Goal: Information Seeking & Learning: Learn about a topic

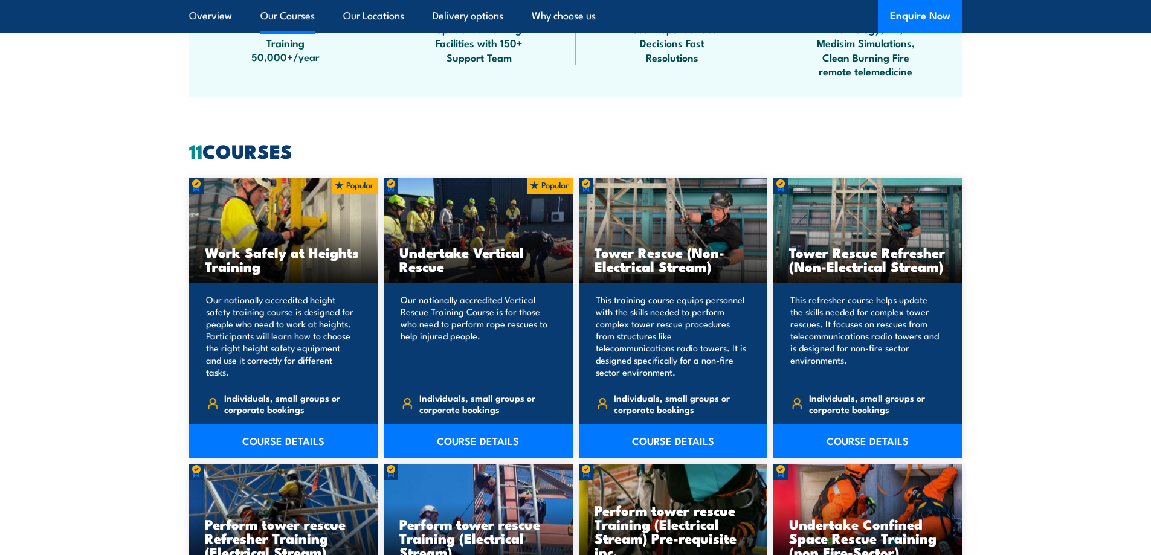
scroll to position [846, 0]
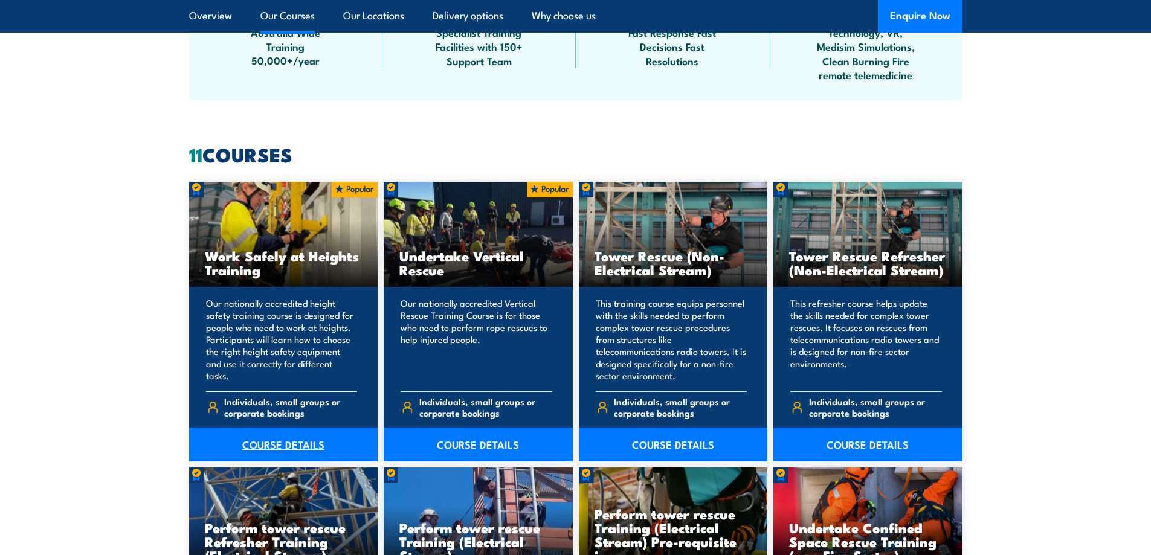
click at [272, 449] on link "COURSE DETAILS" at bounding box center [283, 445] width 189 height 34
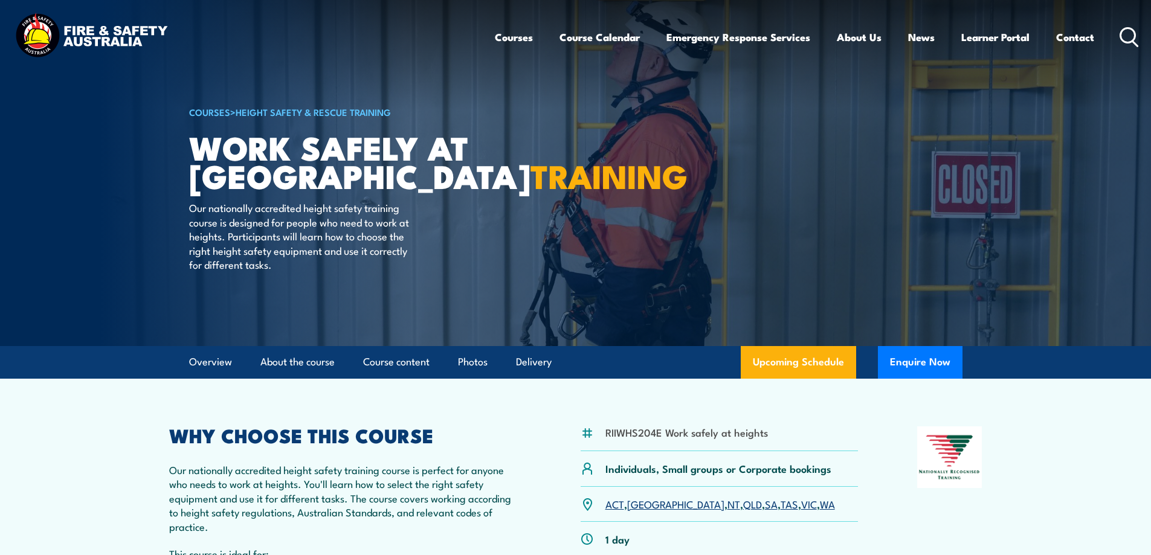
scroll to position [302, 0]
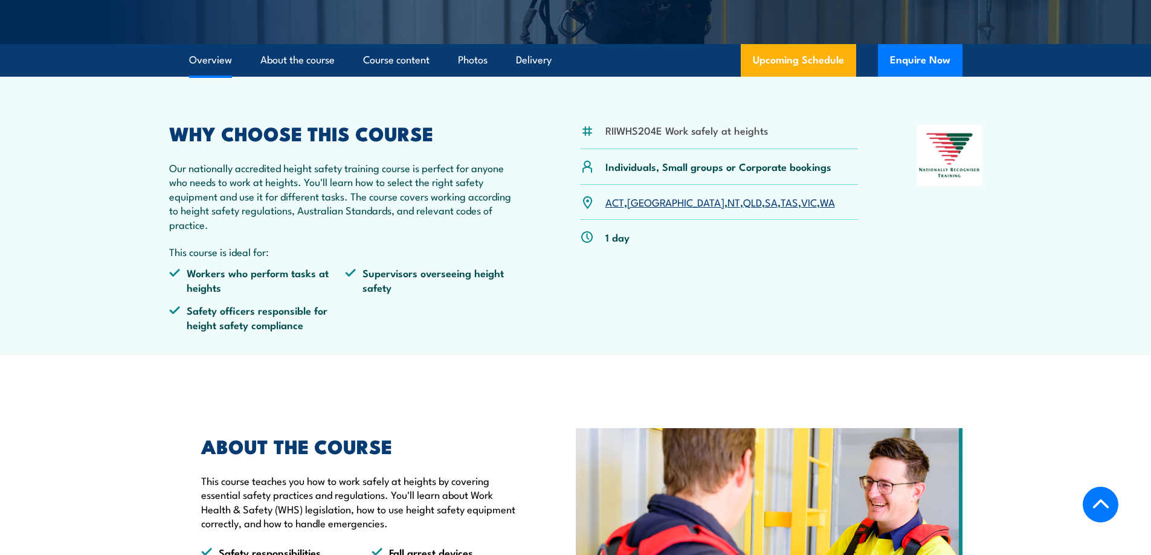
click at [765, 204] on link "SA" at bounding box center [771, 202] width 13 height 15
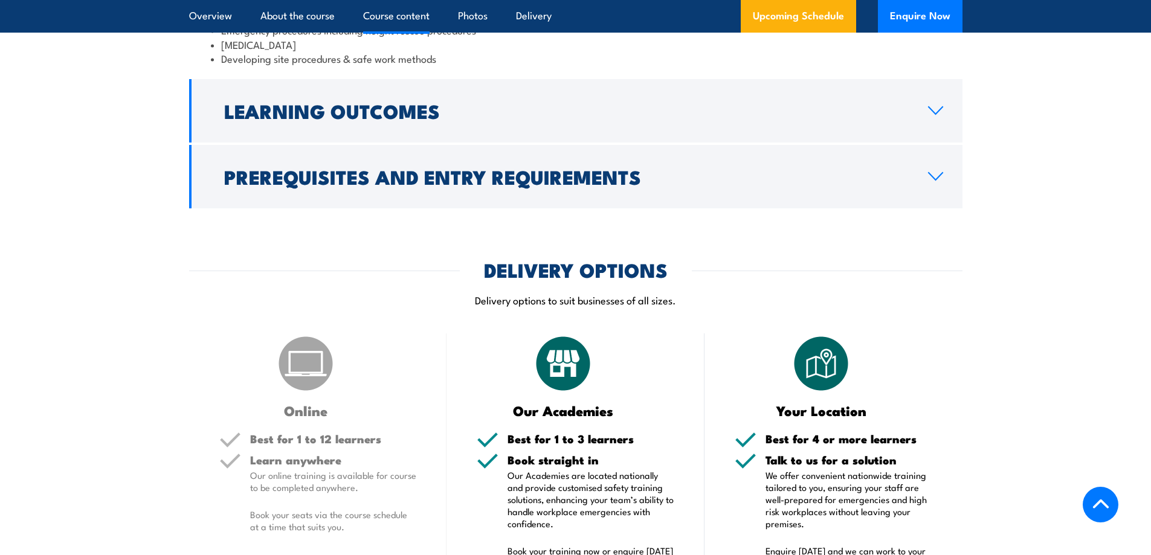
scroll to position [1197, 0]
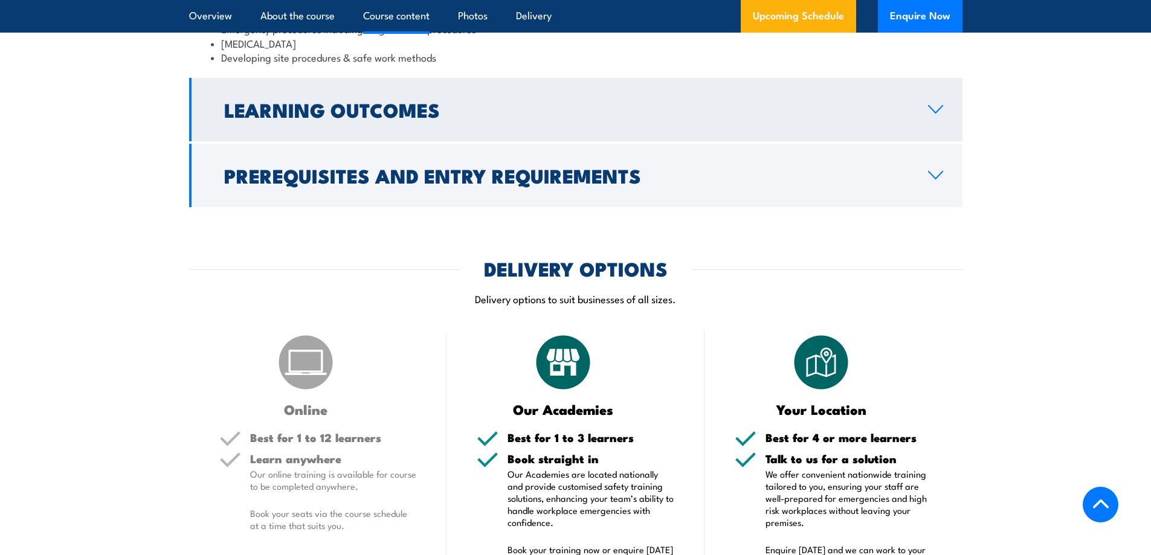
click at [605, 105] on h2 "Learning Outcomes" at bounding box center [566, 109] width 685 height 17
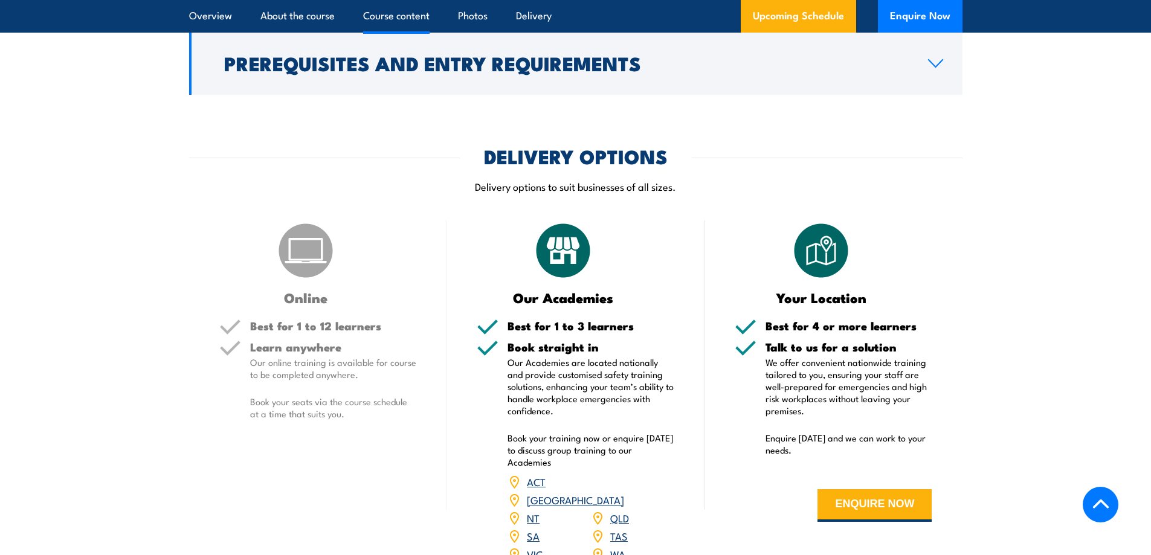
scroll to position [1129, 0]
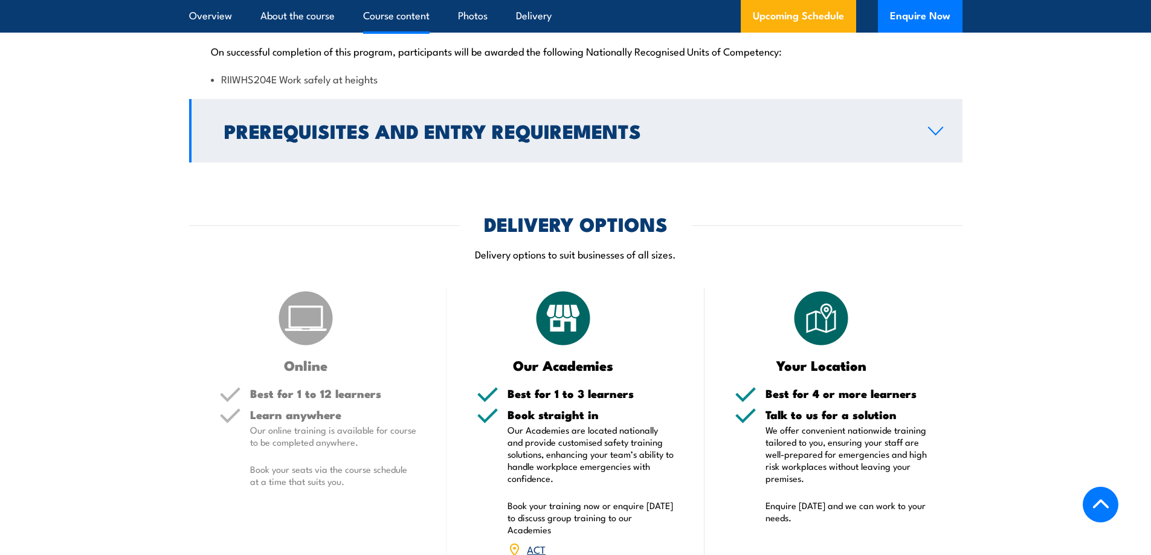
click at [593, 139] on h2 "Prerequisites and Entry Requirements" at bounding box center [566, 130] width 685 height 17
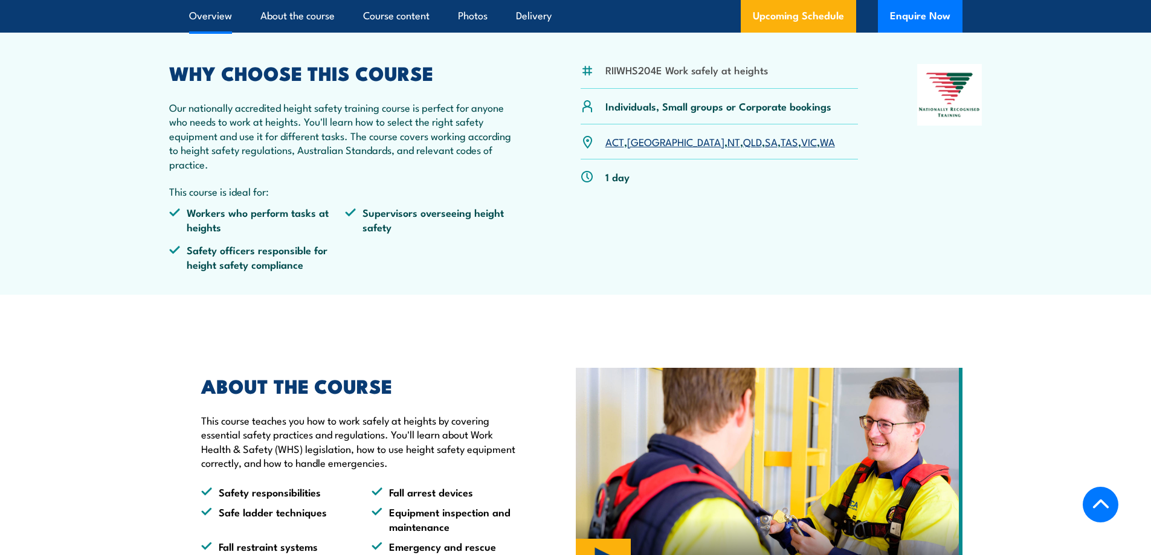
scroll to position [665, 0]
